Goal: Information Seeking & Learning: Find specific page/section

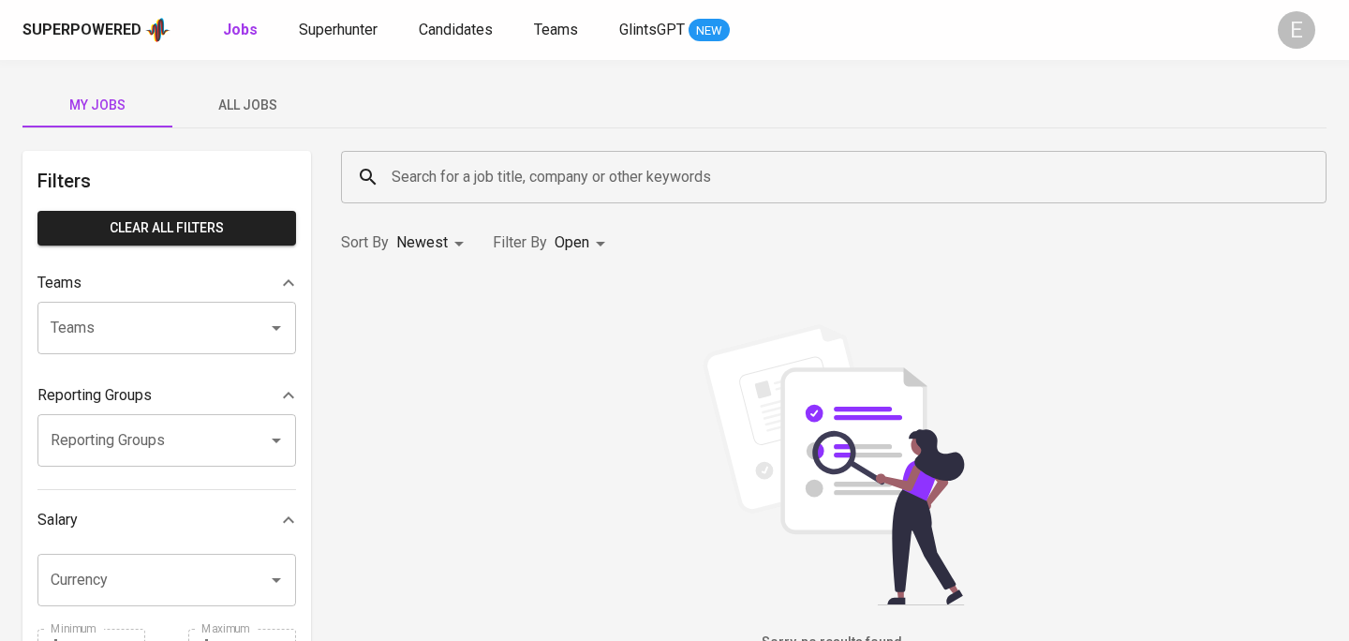
click at [669, 184] on input "Search for a job title, company or other keywords" at bounding box center [838, 177] width 903 height 36
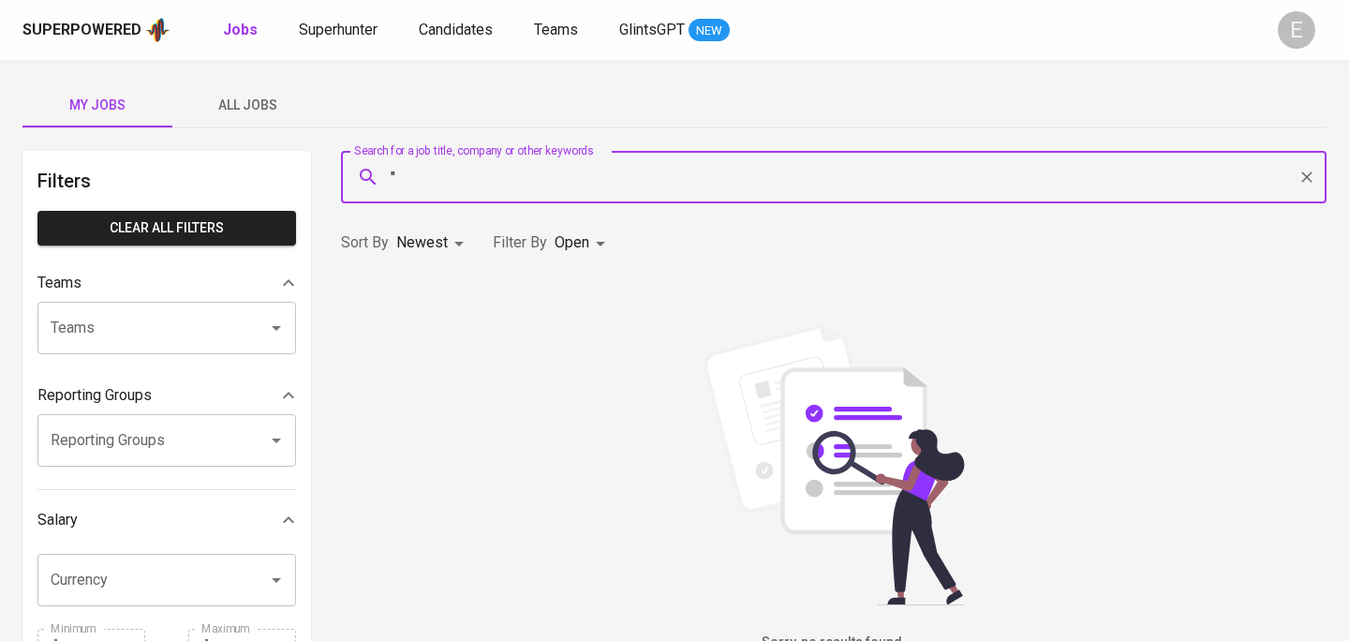
paste input "[PERSON_NAME]"
type input ""[PERSON_NAME]""
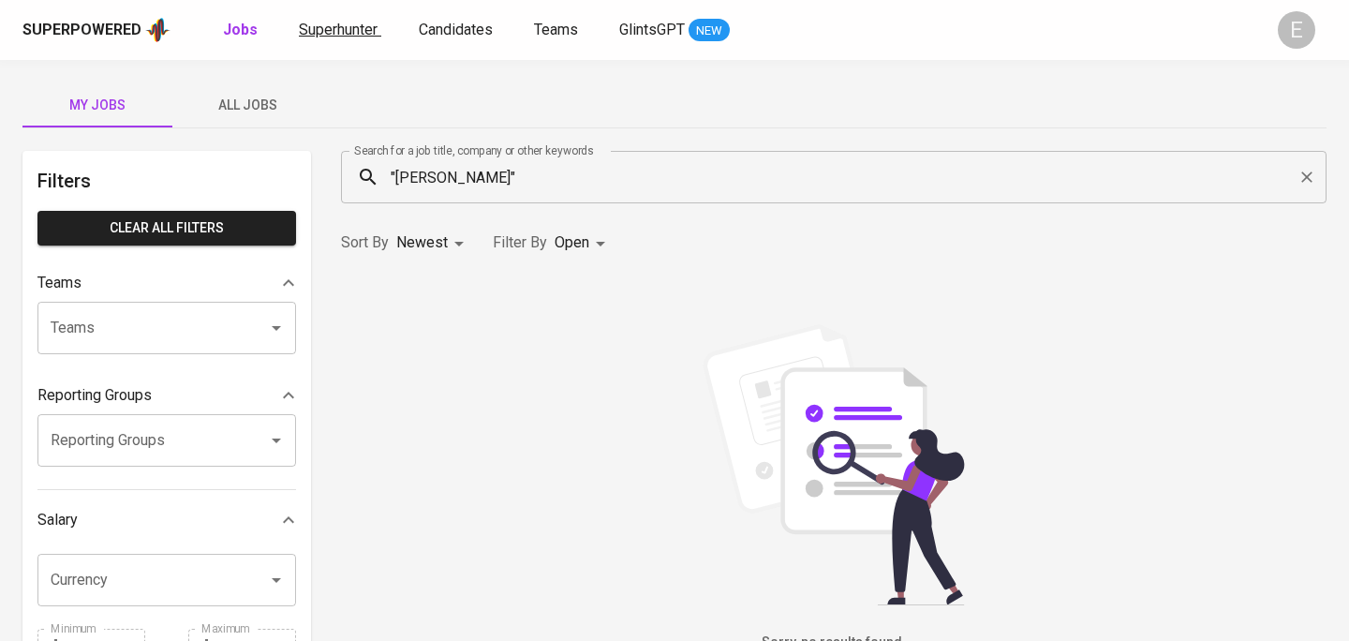
click at [341, 41] on div "Superpowered Jobs Superhunter Candidates Teams GlintsGPT NEW" at bounding box center [644, 30] width 1244 height 28
click at [337, 35] on span "Superhunter" at bounding box center [338, 30] width 79 height 18
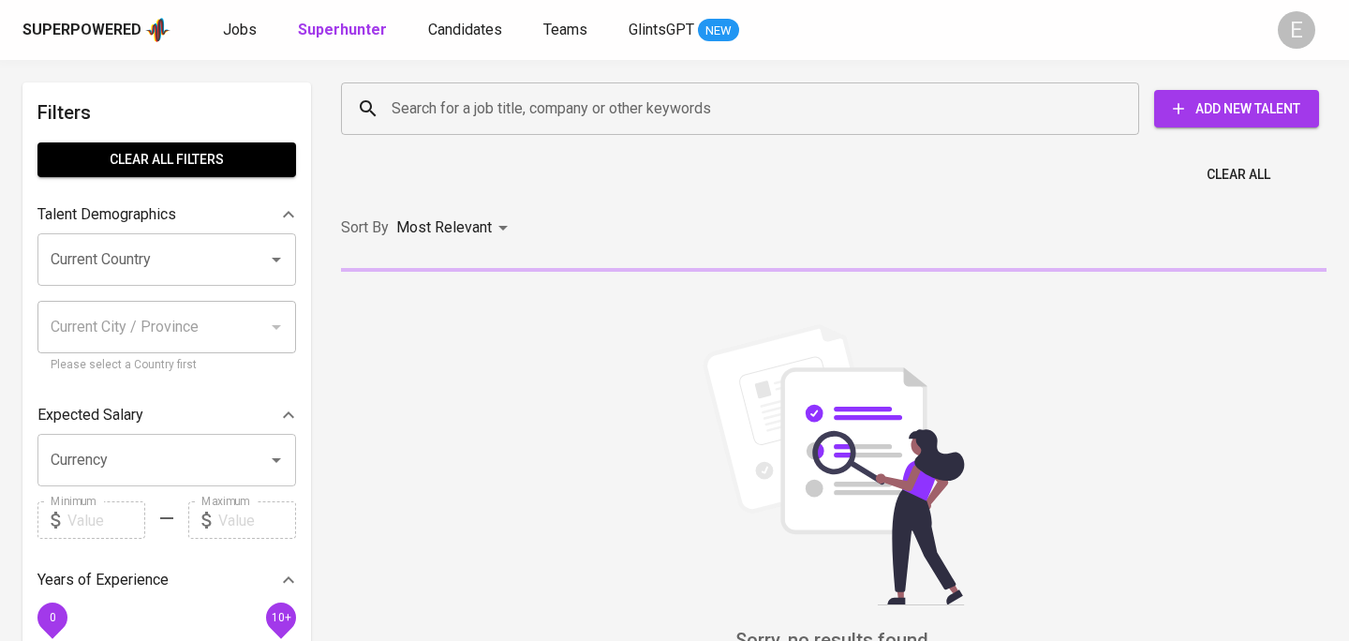
click at [475, 140] on div "Search for a job title, company or other keywords Search for a job title, compa…" at bounding box center [830, 108] width 1008 height 82
click at [472, 122] on input "Search for a job title, company or other keywords" at bounding box center [745, 109] width 716 height 36
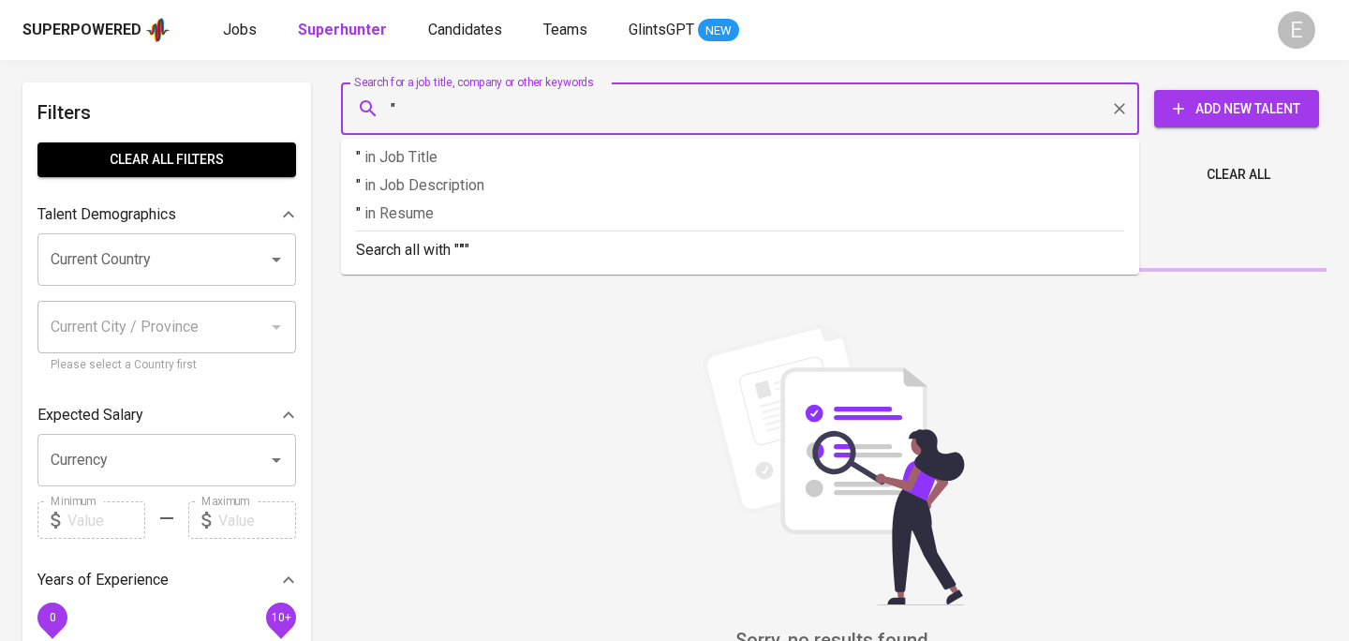
paste input "[PERSON_NAME]"
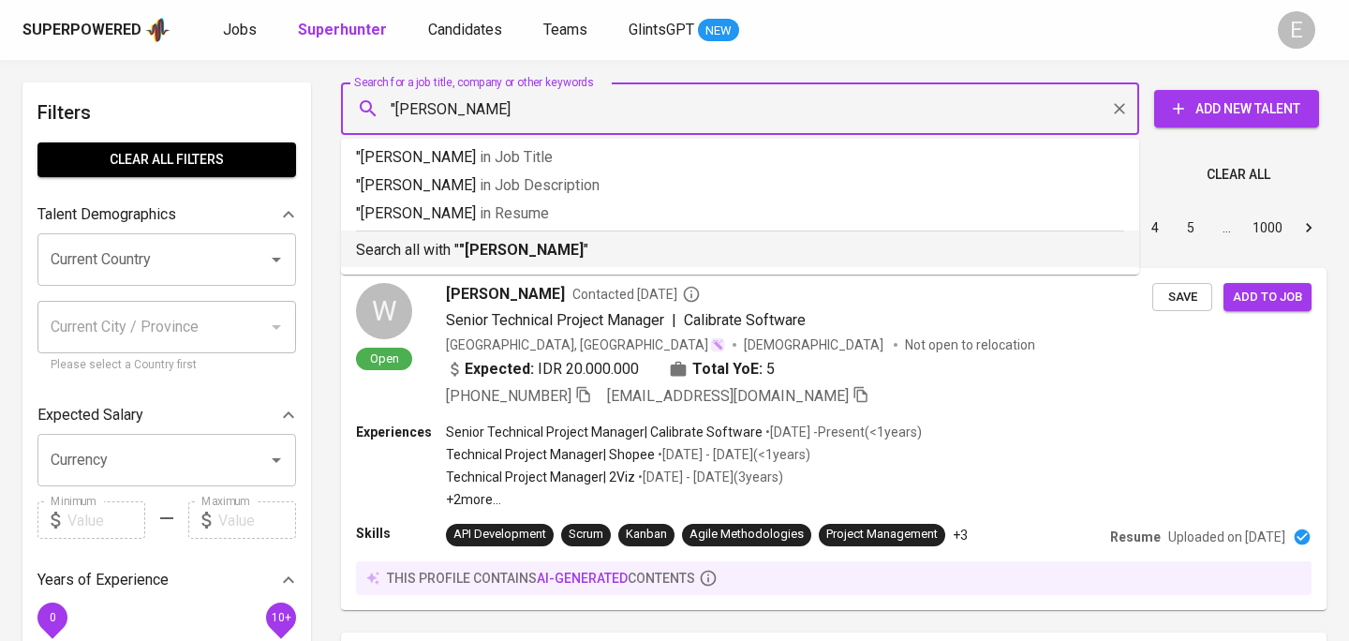
type input ""[PERSON_NAME]""
click at [509, 243] on b ""[PERSON_NAME]"" at bounding box center [524, 250] width 130 height 18
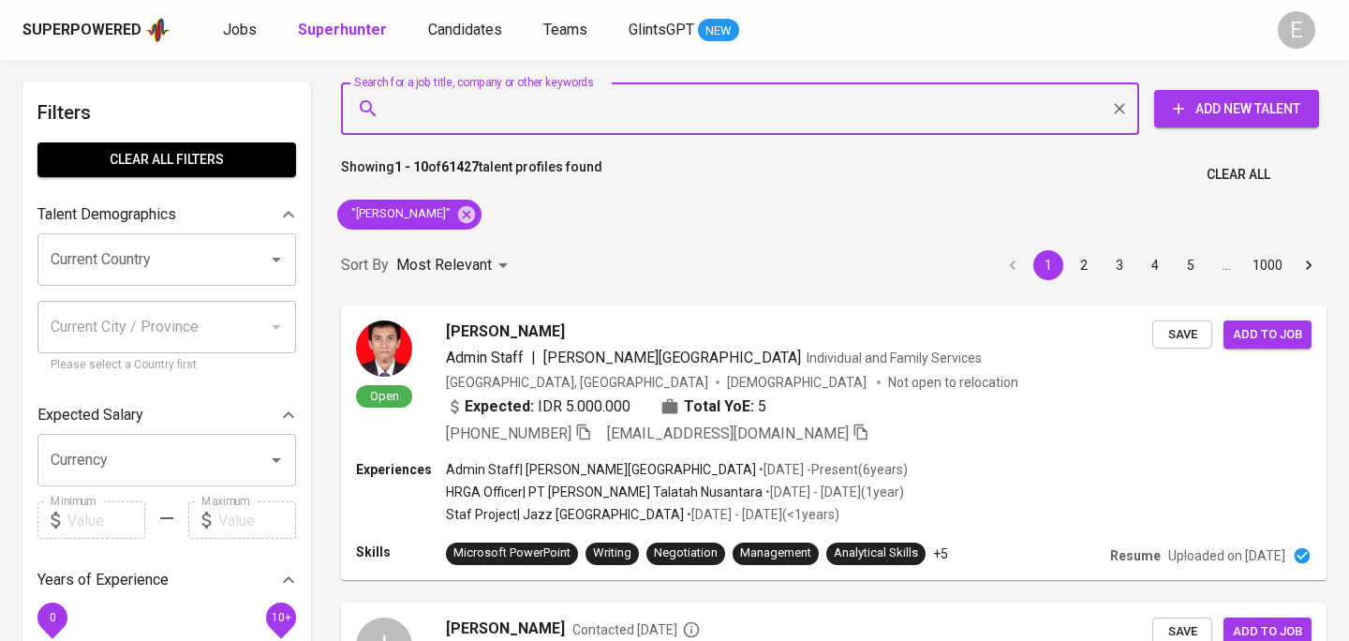
scroll to position [39, 0]
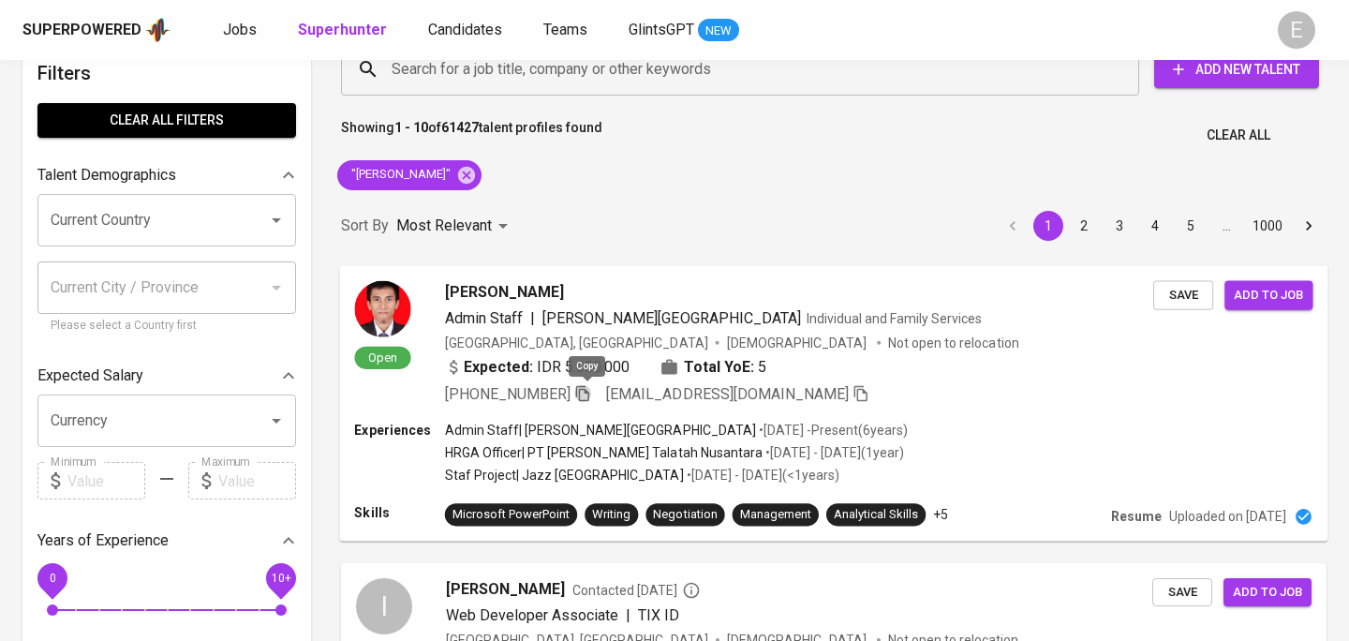
click at [584, 392] on icon "button" at bounding box center [582, 392] width 17 height 17
click at [459, 74] on input "Search for a job title, company or other keywords" at bounding box center [745, 70] width 716 height 36
paste input "[EMAIL_ADDRESS][DOMAIN_NAME]"
type input "[EMAIL_ADDRESS][DOMAIN_NAME]"
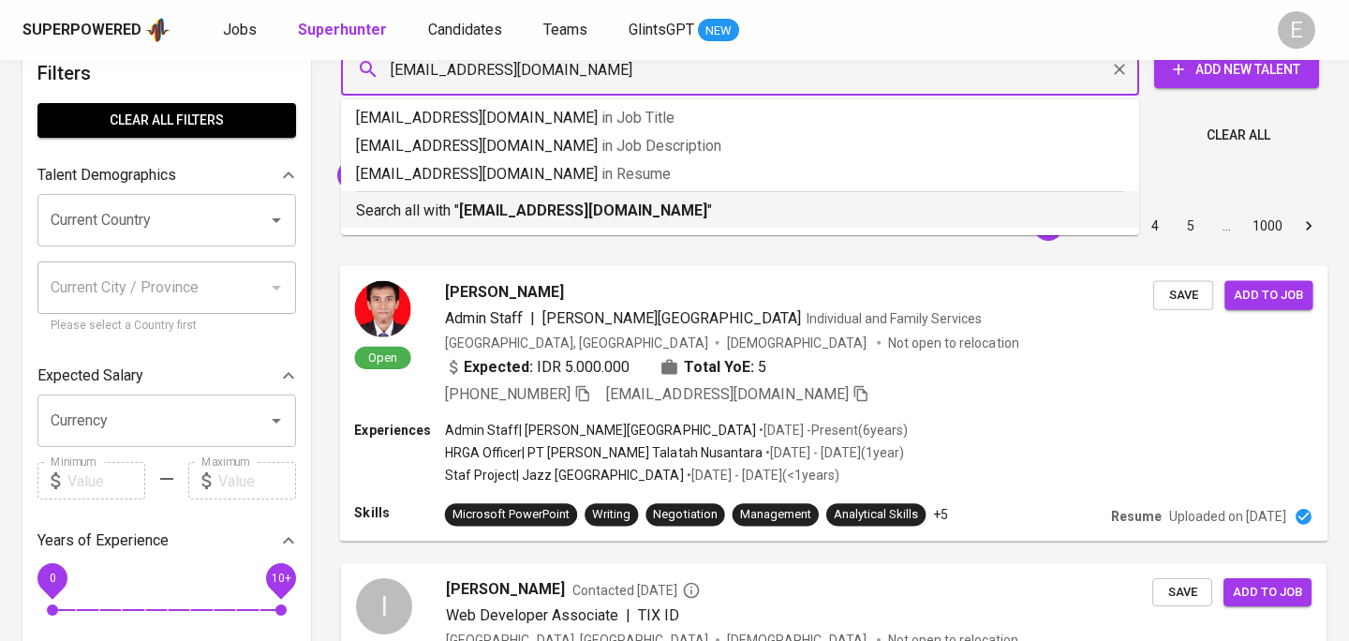
click at [495, 205] on b "[EMAIL_ADDRESS][DOMAIN_NAME]" at bounding box center [583, 210] width 248 height 18
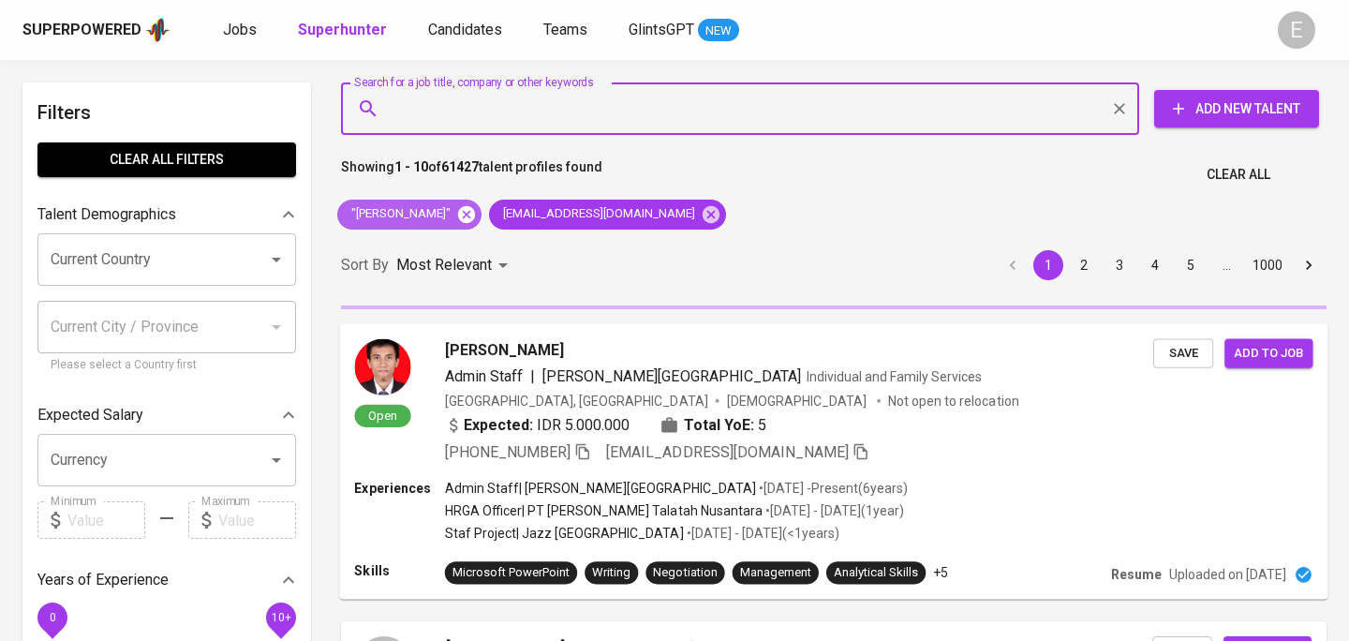
click at [466, 215] on icon at bounding box center [466, 213] width 17 height 17
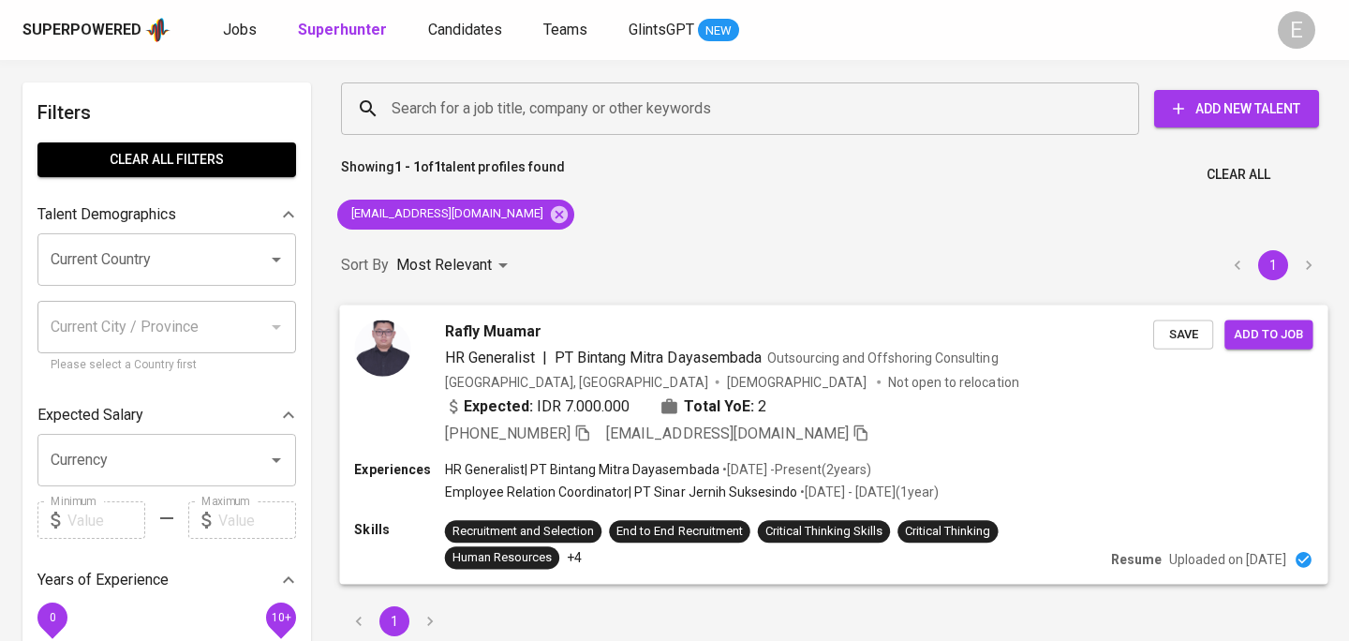
click at [599, 429] on div "[PHONE_NUMBER] [EMAIL_ADDRESS][DOMAIN_NAME]" at bounding box center [657, 432] width 424 height 22
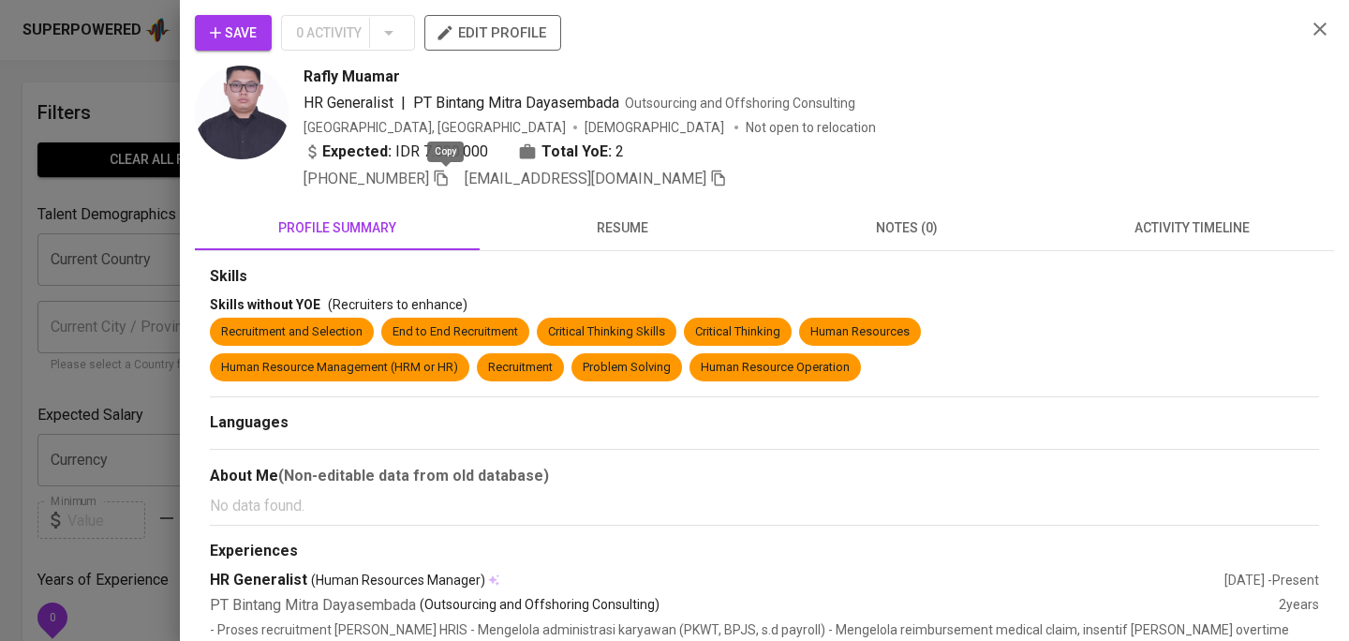
click at [446, 178] on icon "button" at bounding box center [441, 178] width 17 height 17
click at [118, 202] on div at bounding box center [674, 320] width 1349 height 641
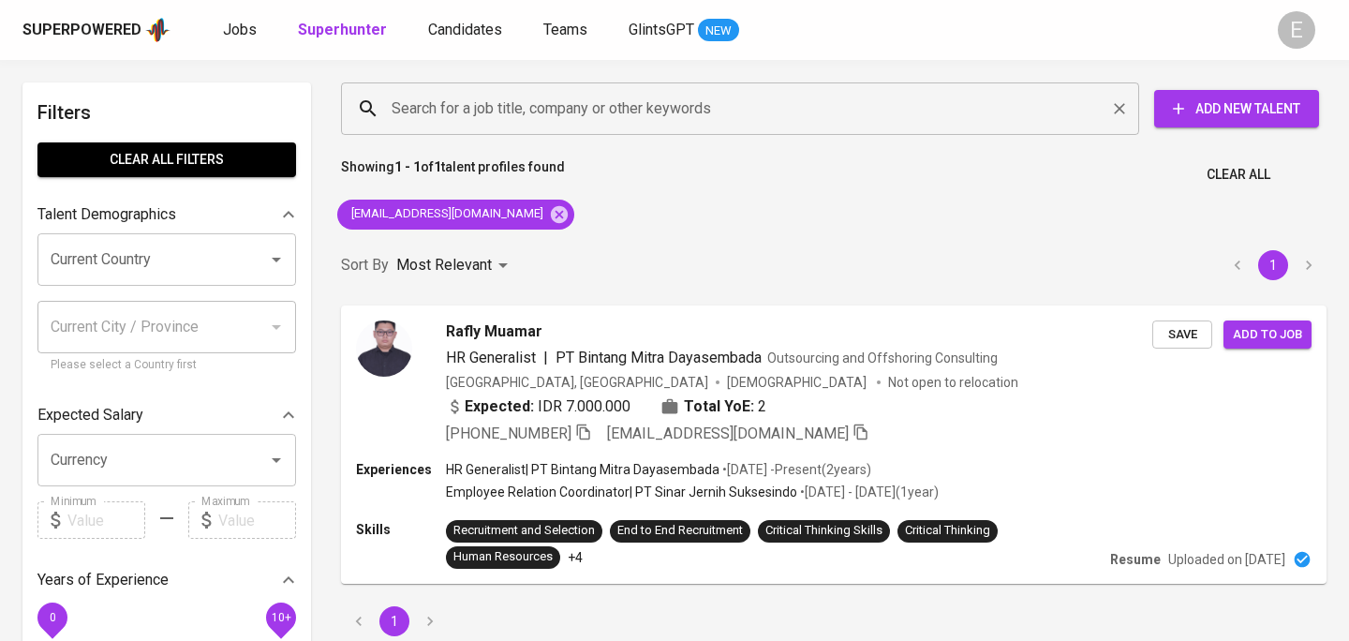
click at [456, 91] on input "Search for a job title, company or other keywords" at bounding box center [745, 109] width 716 height 36
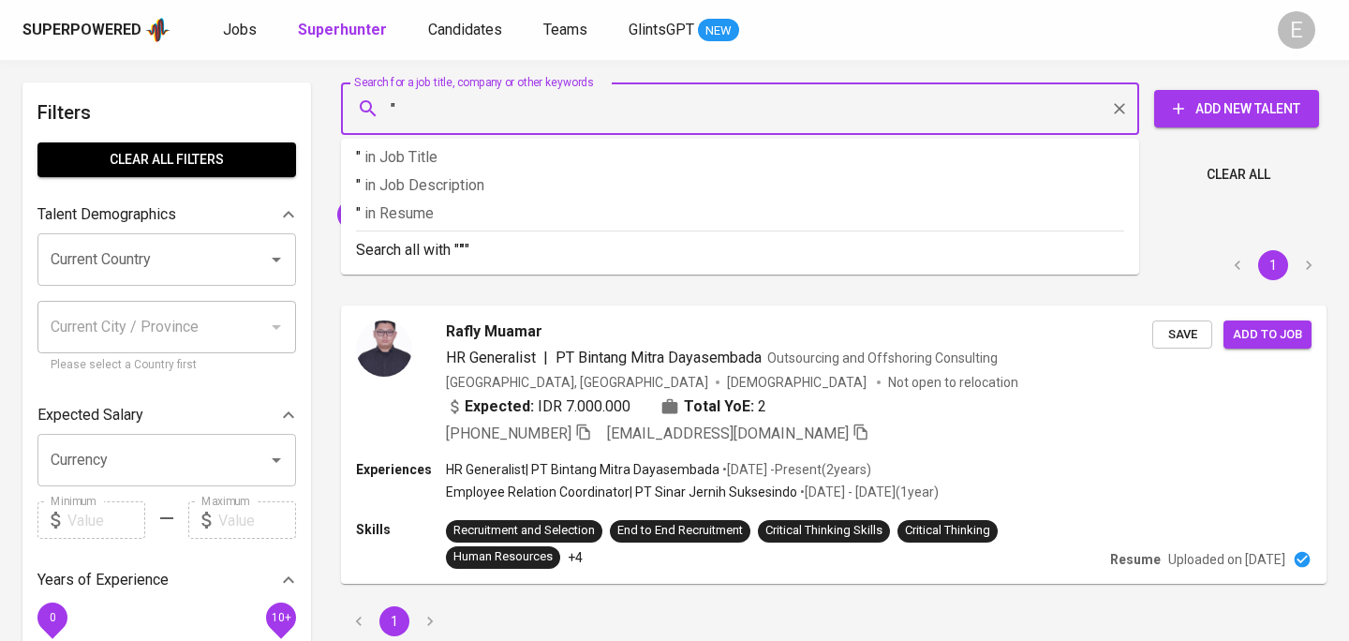
paste input "[PERSON_NAME]"
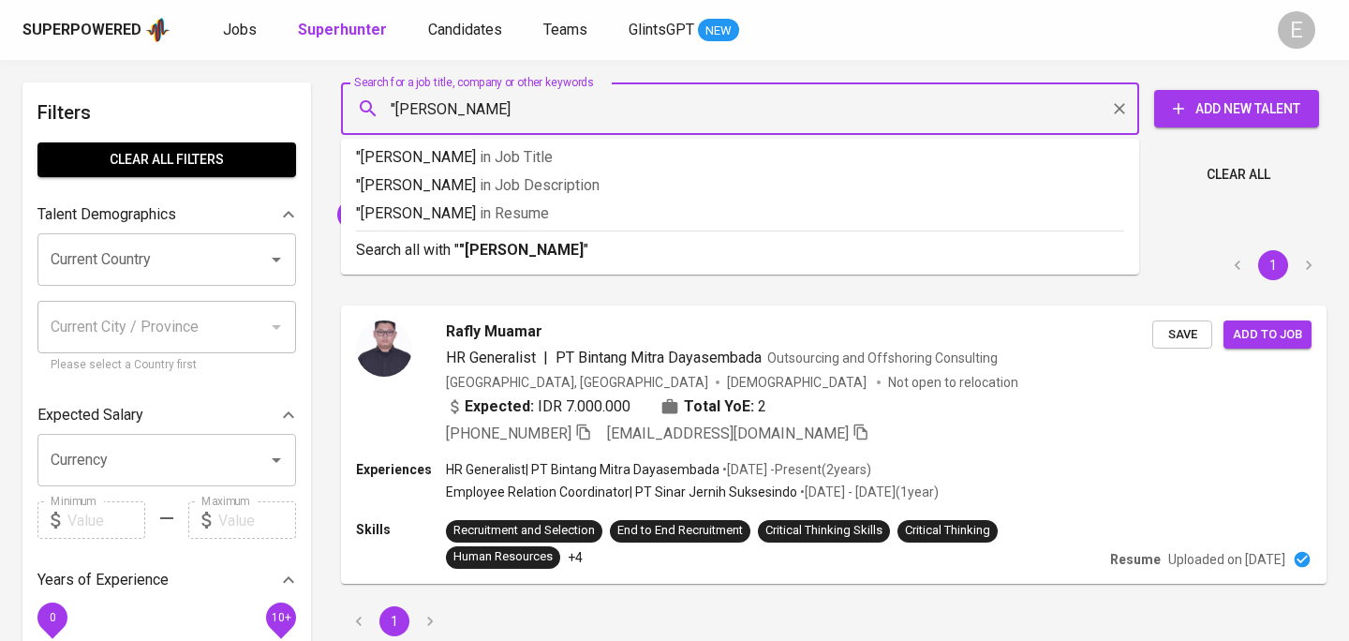
type input ""[PERSON_NAME]""
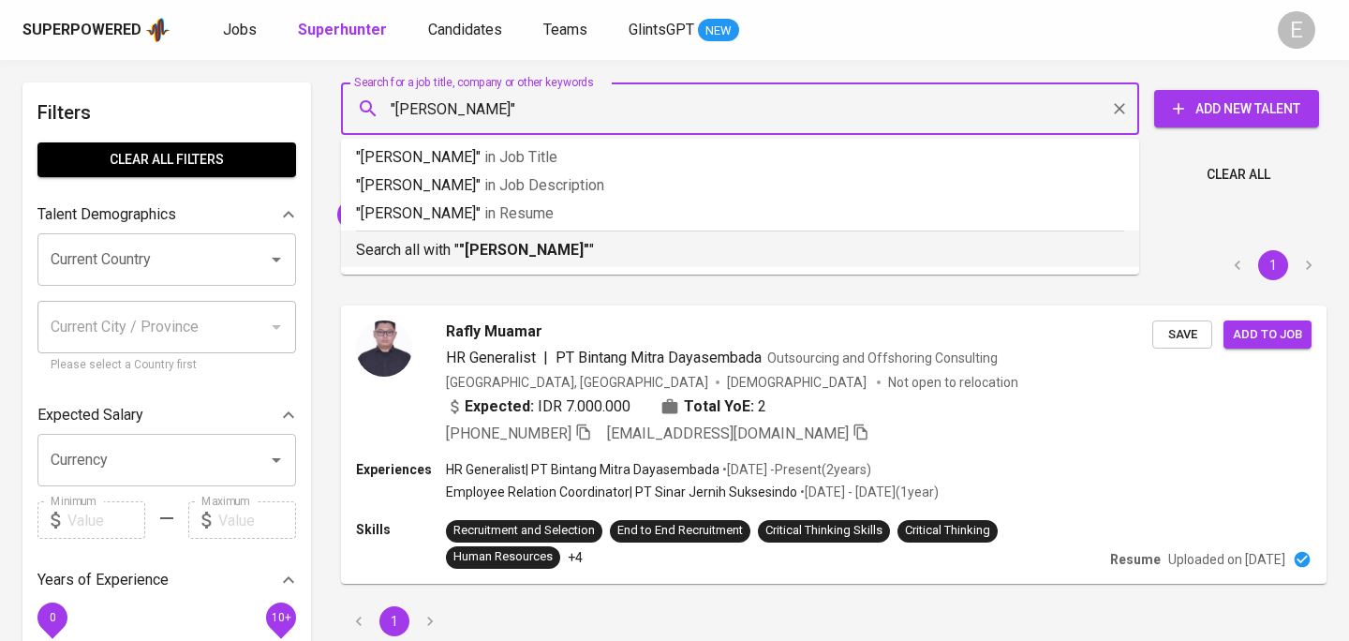
click at [443, 255] on p "Search all with " "[PERSON_NAME]" "" at bounding box center [740, 250] width 768 height 22
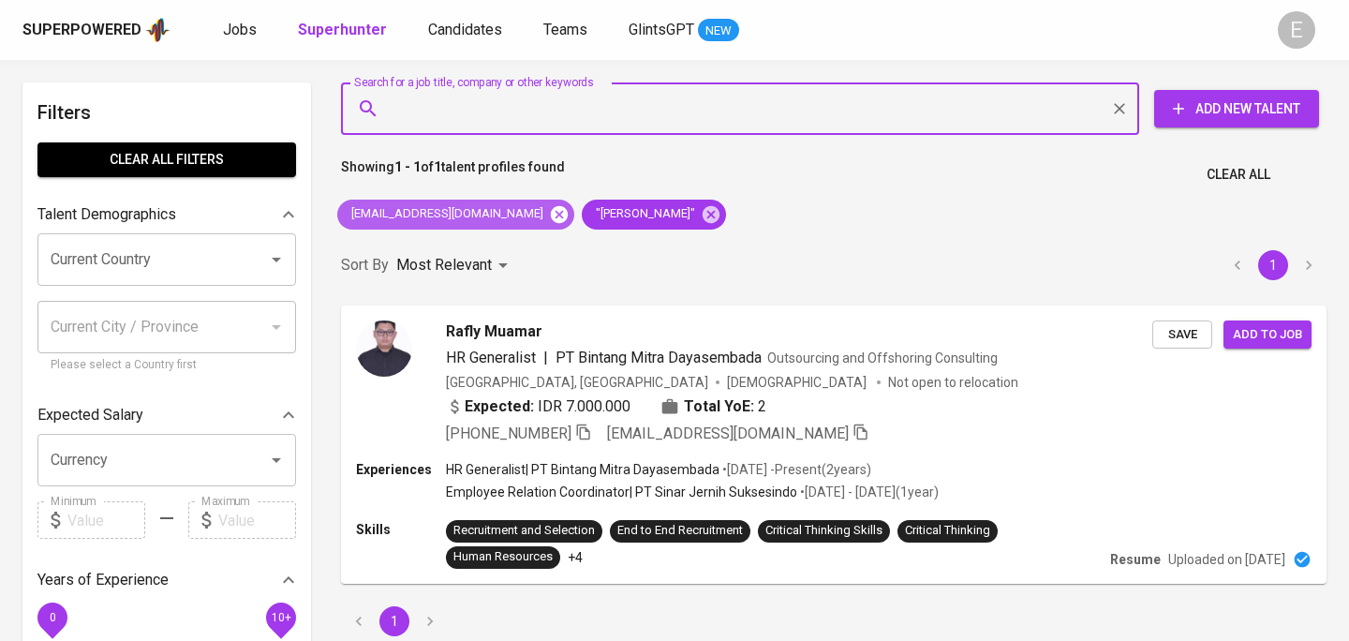
click at [551, 216] on icon at bounding box center [559, 213] width 17 height 17
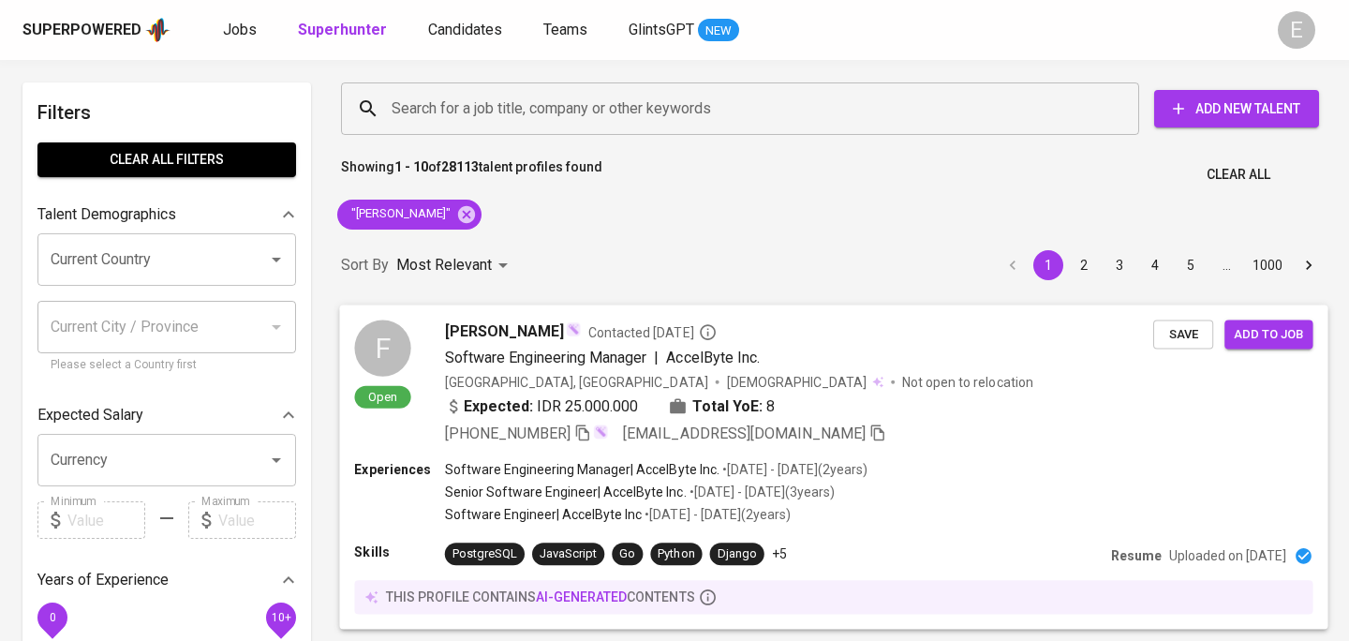
scroll to position [235, 0]
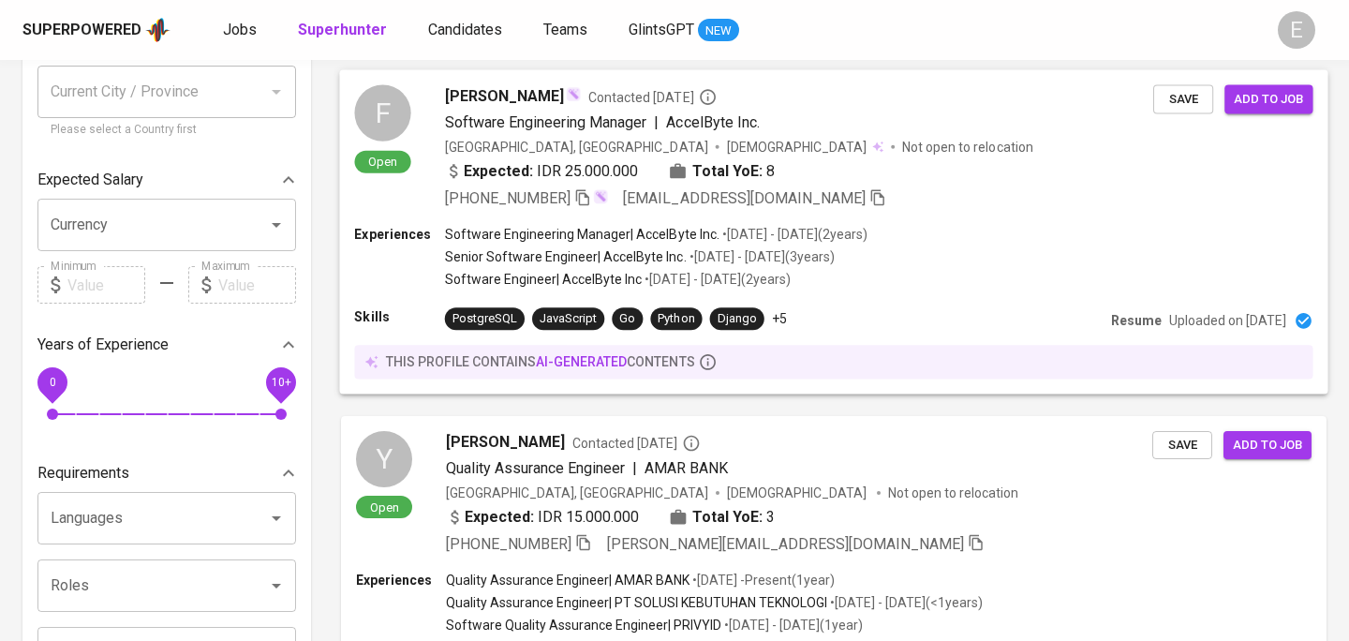
click at [544, 84] on span "[PERSON_NAME]" at bounding box center [504, 95] width 119 height 22
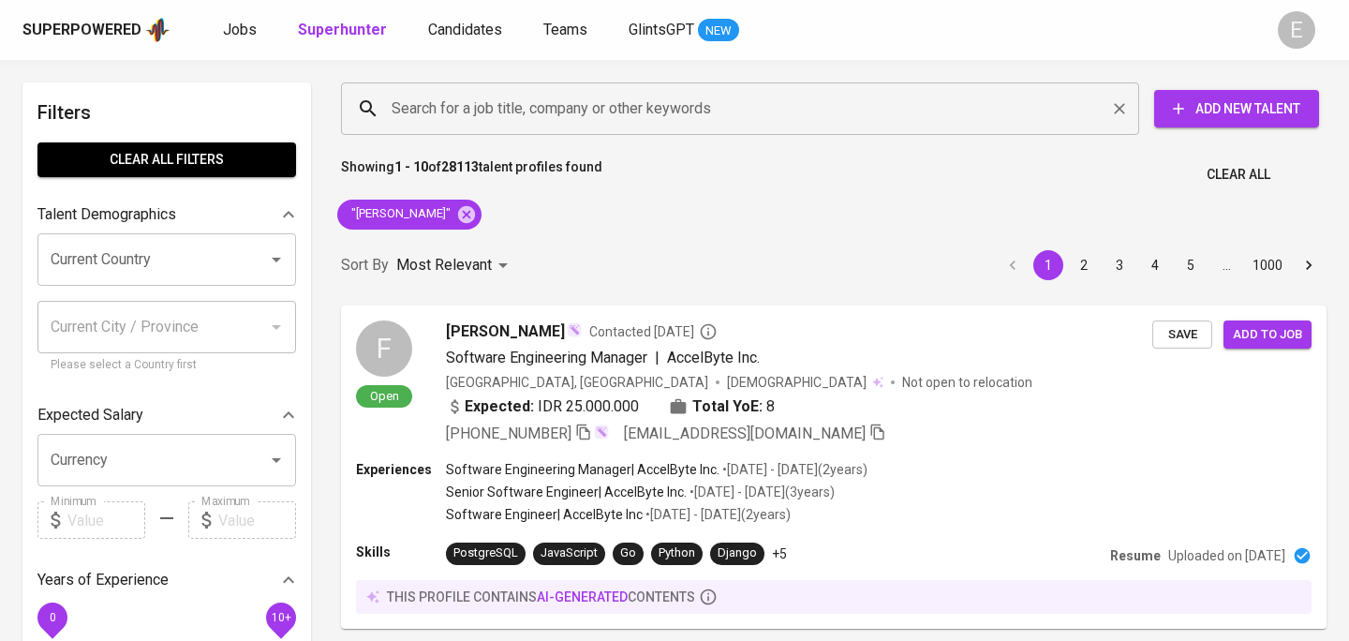
click at [472, 111] on input "Search for a job title, company or other keywords" at bounding box center [745, 109] width 716 height 36
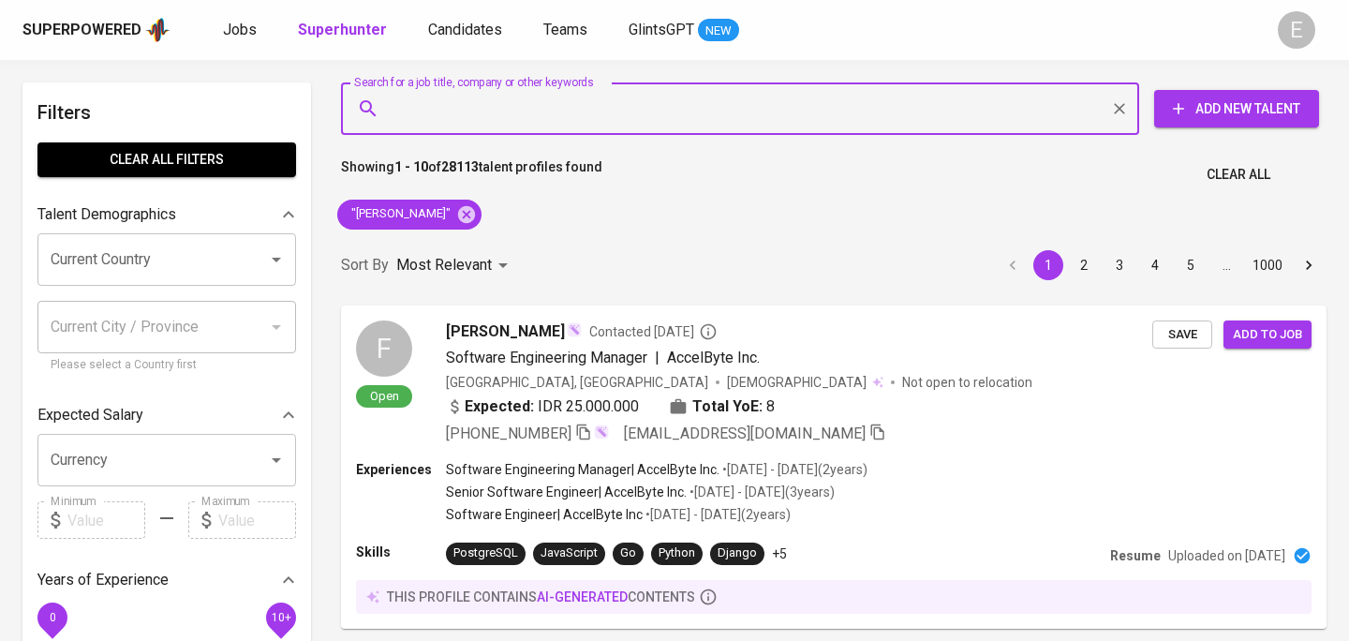
paste input "[EMAIL_ADDRESS][DOMAIN_NAME]"
type input "[EMAIL_ADDRESS][DOMAIN_NAME]"
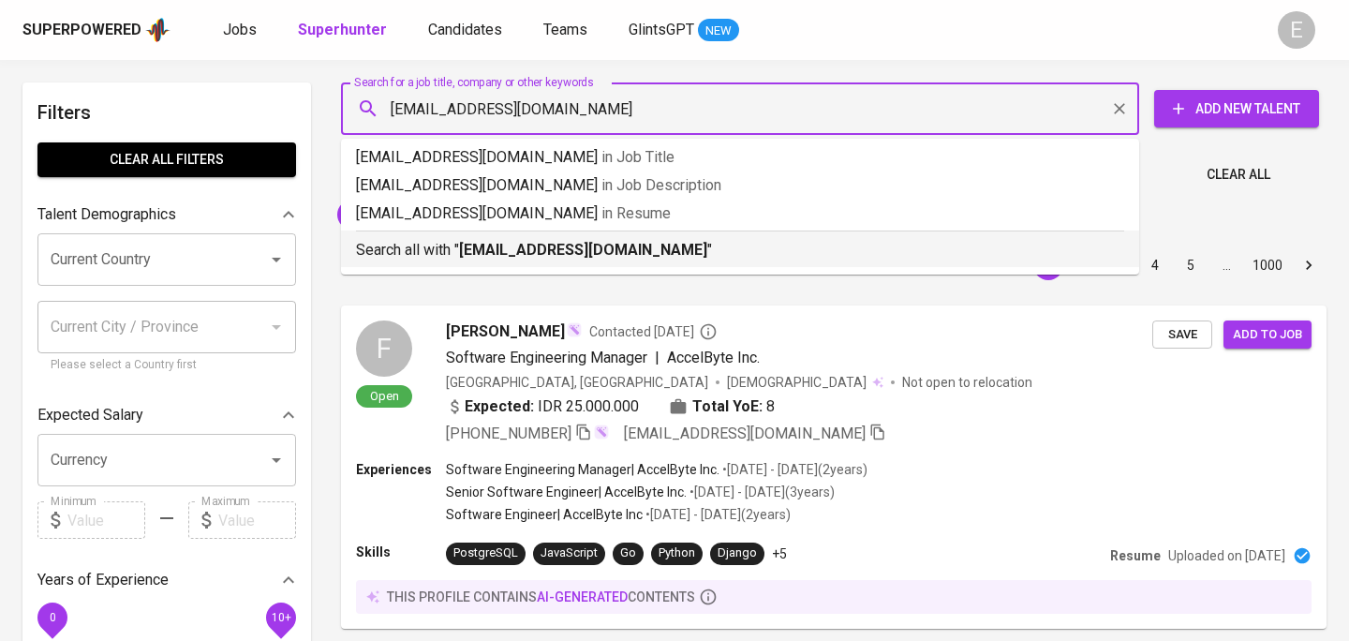
click at [544, 254] on b "[EMAIL_ADDRESS][DOMAIN_NAME]" at bounding box center [583, 250] width 248 height 18
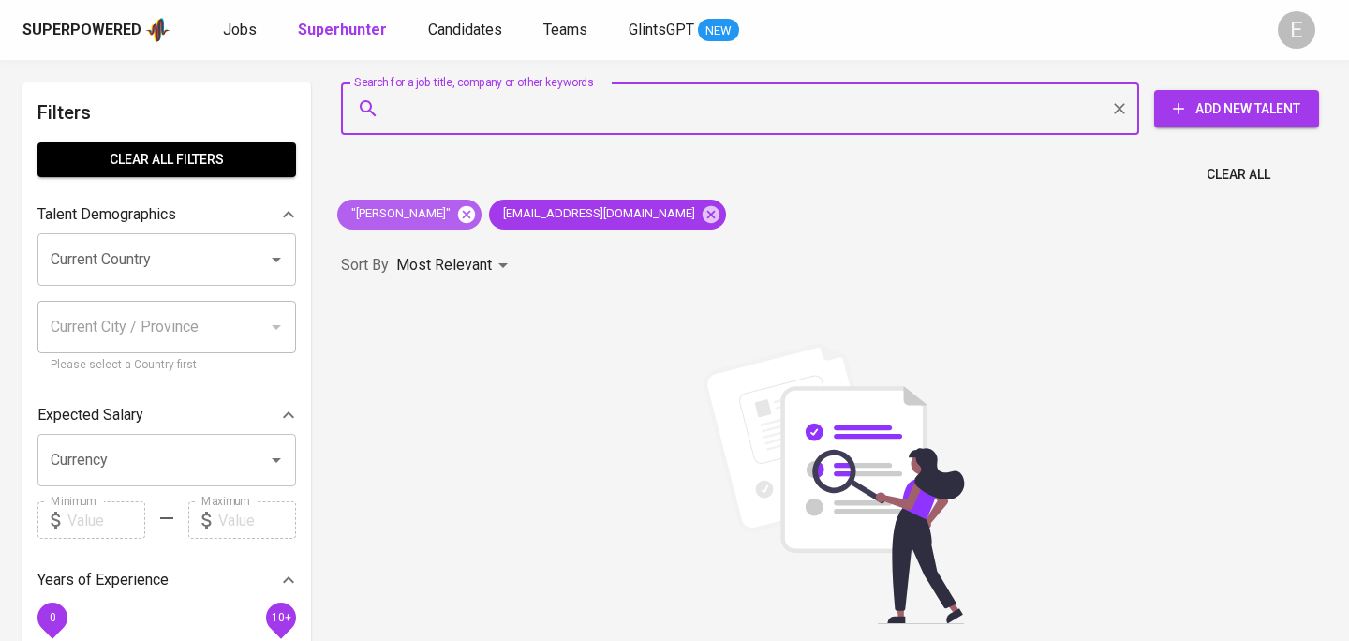
click at [477, 213] on icon at bounding box center [466, 214] width 21 height 21
